Goal: Information Seeking & Learning: Learn about a topic

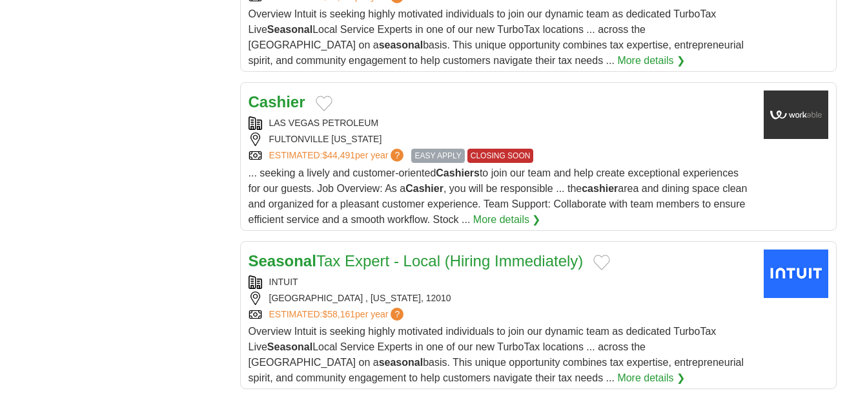
scroll to position [1480, 0]
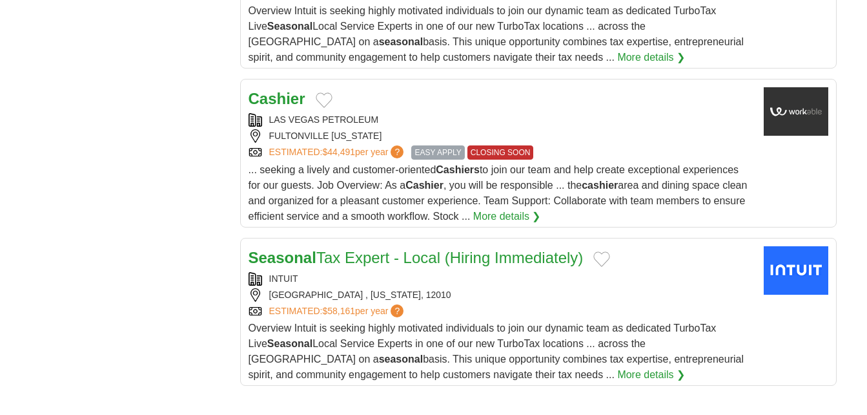
click at [278, 187] on span "... seeking a lively and customer-oriented Cashiers to join our team and help c…" at bounding box center [498, 192] width 499 height 57
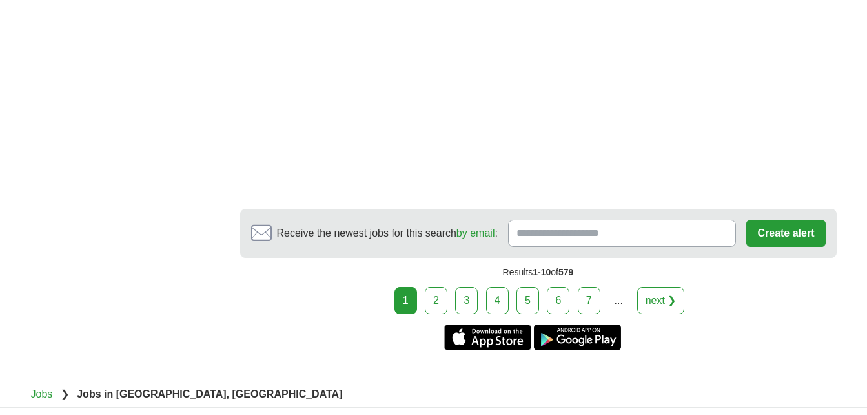
scroll to position [2507, 0]
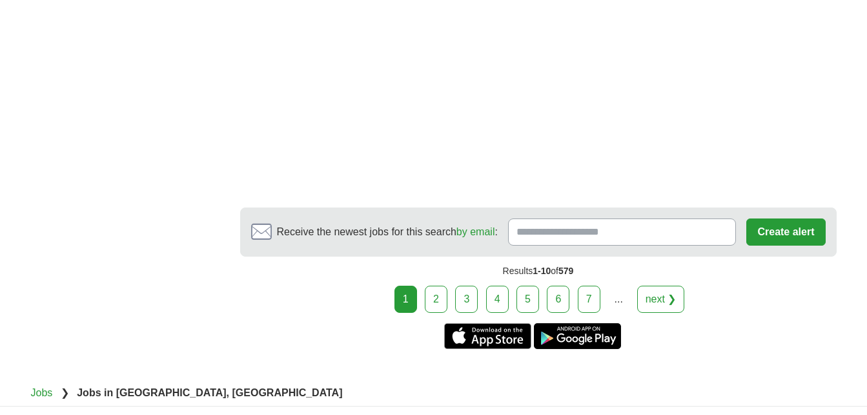
click at [438, 298] on link "2" at bounding box center [436, 298] width 23 height 27
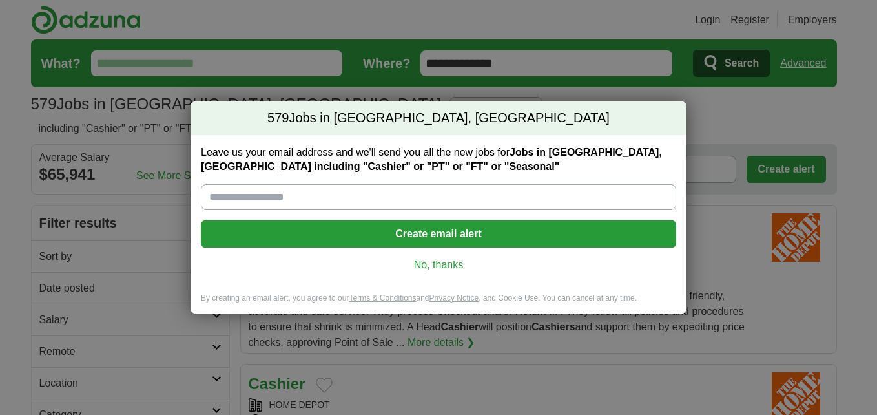
click at [455, 260] on link "No, thanks" at bounding box center [438, 265] width 455 height 14
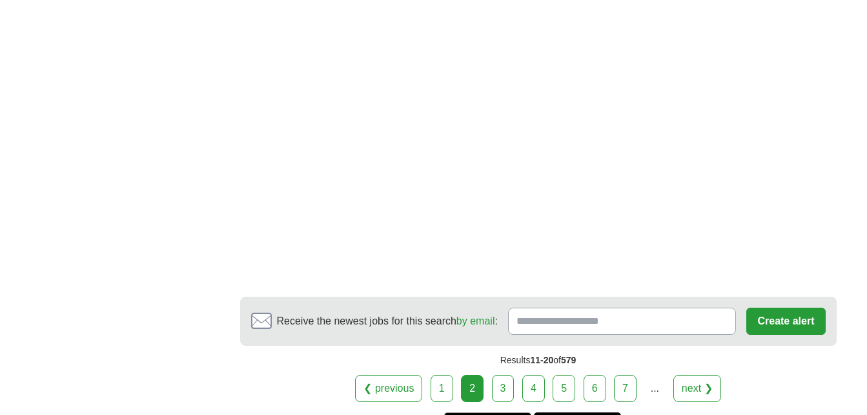
scroll to position [2333, 0]
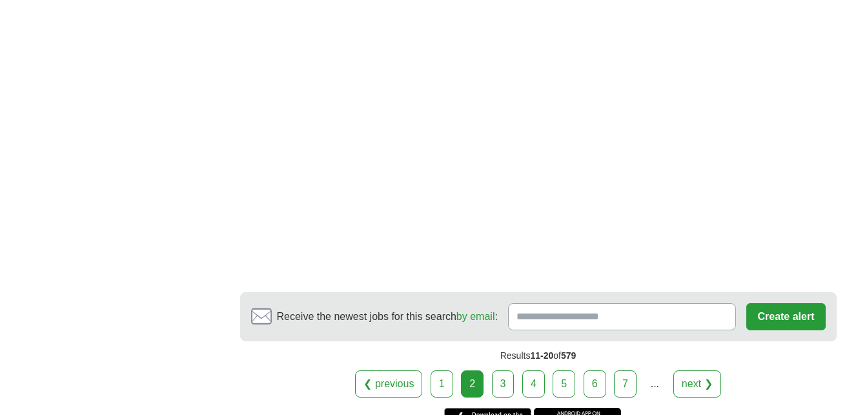
click at [505, 390] on link "3" at bounding box center [503, 383] width 23 height 27
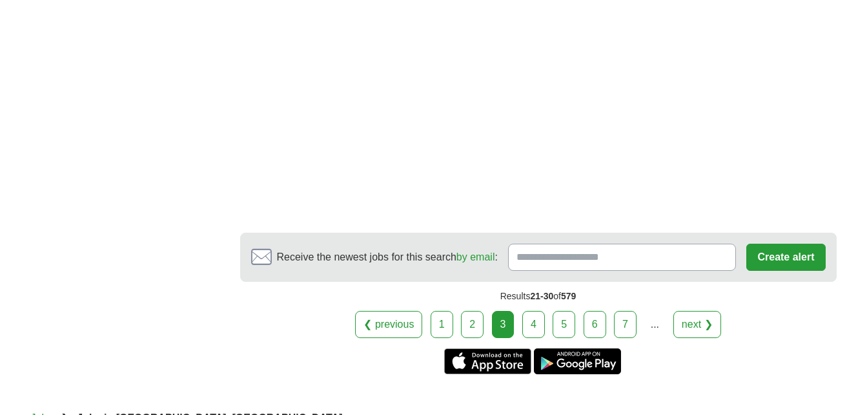
scroll to position [2296, 0]
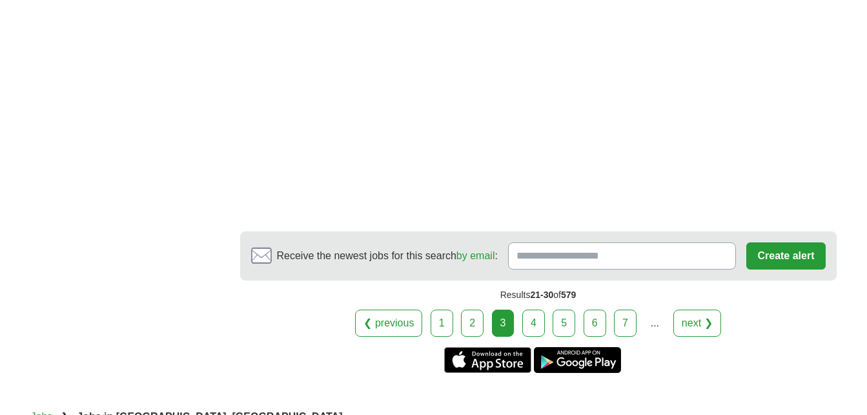
click at [532, 322] on link "4" at bounding box center [533, 322] width 23 height 27
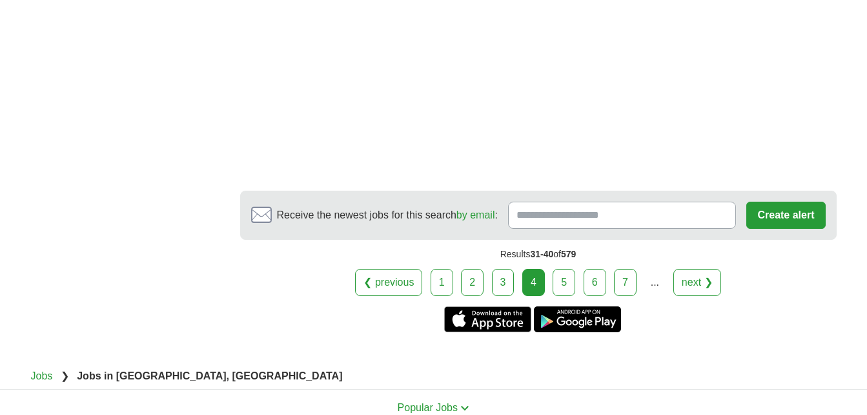
scroll to position [2405, 0]
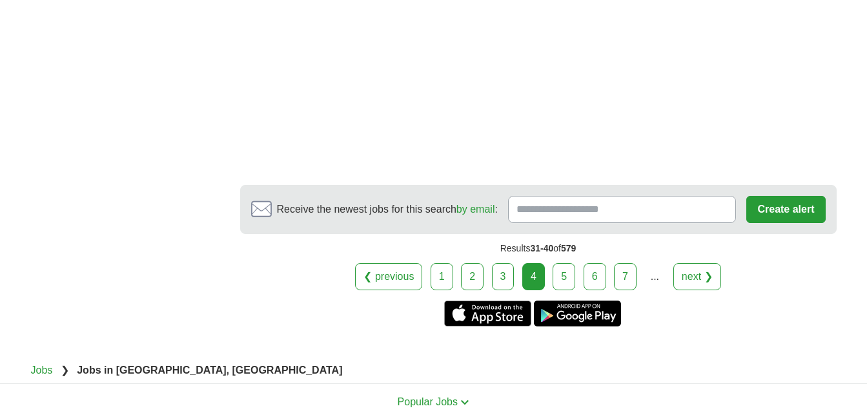
click at [562, 272] on link "5" at bounding box center [564, 276] width 23 height 27
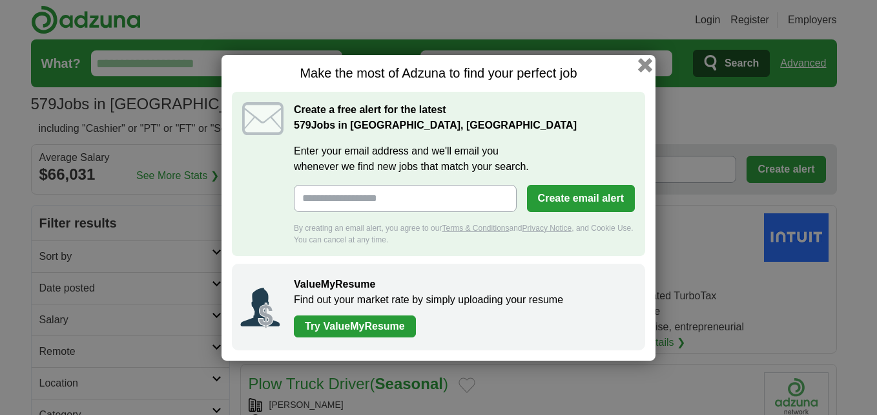
click at [644, 67] on button "button" at bounding box center [645, 64] width 14 height 14
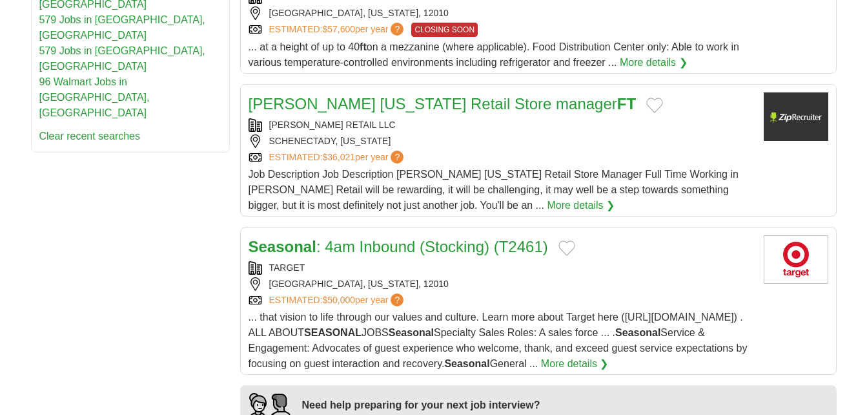
scroll to position [813, 0]
